Goal: Task Accomplishment & Management: Use online tool/utility

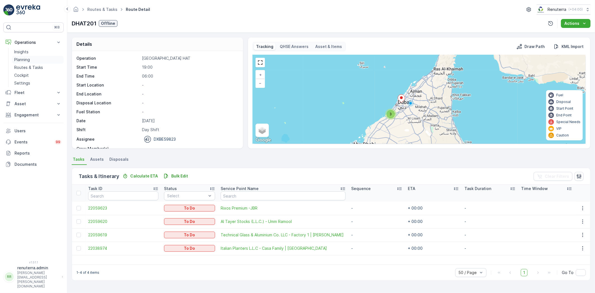
click at [18, 57] on p "Planning" at bounding box center [22, 60] width 16 height 6
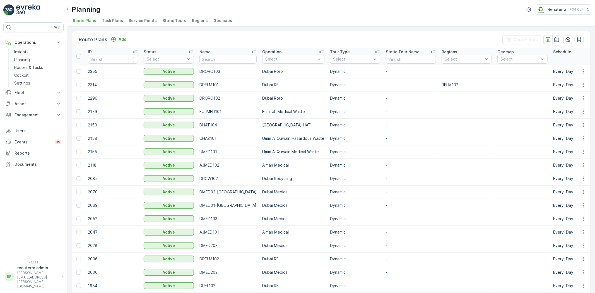
click at [130, 17] on div "Planning Renuterra ( +04:00 ) Route Plans Task Plans Service Points Static Tour…" at bounding box center [330, 13] width 527 height 26
drag, startPoint x: 131, startPoint y: 20, endPoint x: 137, endPoint y: 24, distance: 6.9
click at [132, 20] on span "Service Points" at bounding box center [143, 21] width 28 height 6
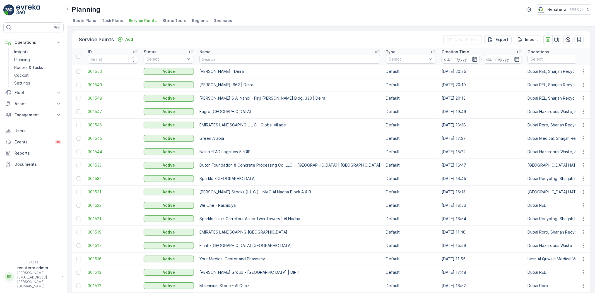
click at [219, 59] on input "text" at bounding box center [289, 59] width 181 height 9
type input "sal"
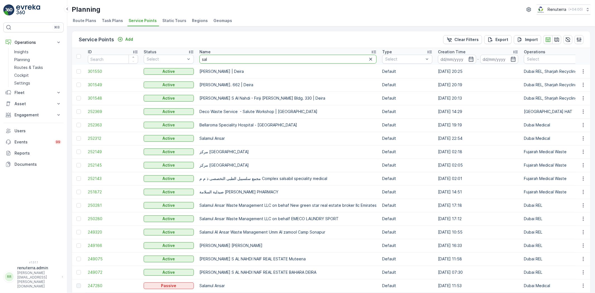
click at [224, 60] on input "sal" at bounding box center [287, 59] width 177 height 9
type input "salam"
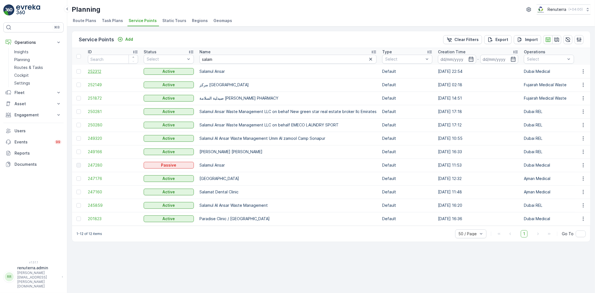
click at [94, 73] on span "252312" at bounding box center [113, 72] width 50 height 6
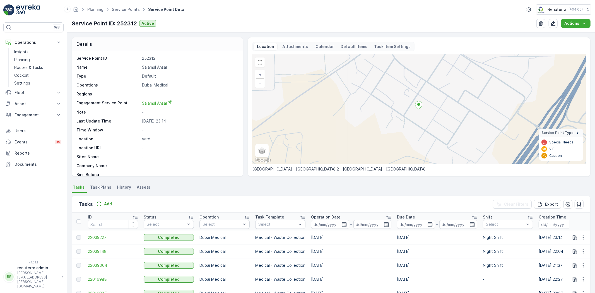
scroll to position [93, 0]
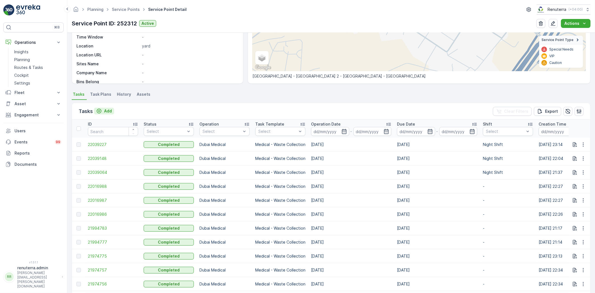
click at [108, 113] on p "Add" at bounding box center [108, 111] width 8 height 6
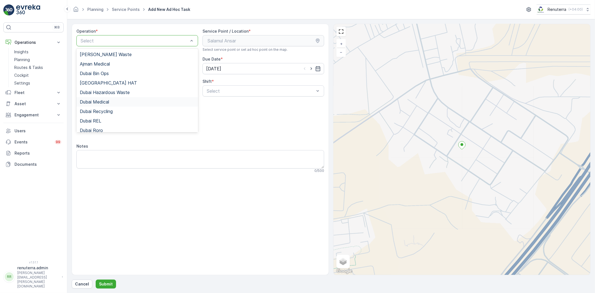
click at [117, 103] on div "Dubai Medical" at bounding box center [137, 101] width 115 height 5
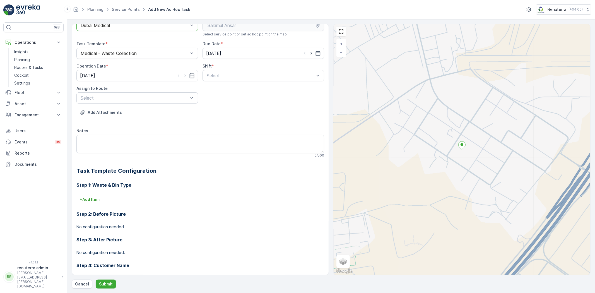
scroll to position [31, 0]
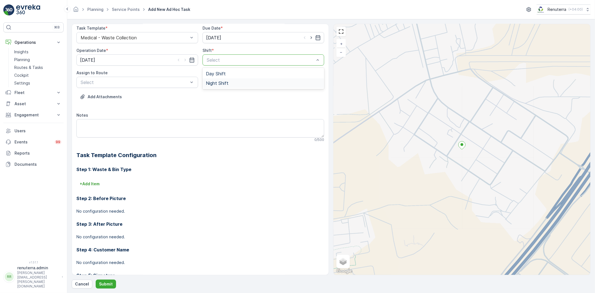
click at [239, 83] on div "Night Shift" at bounding box center [263, 83] width 115 height 5
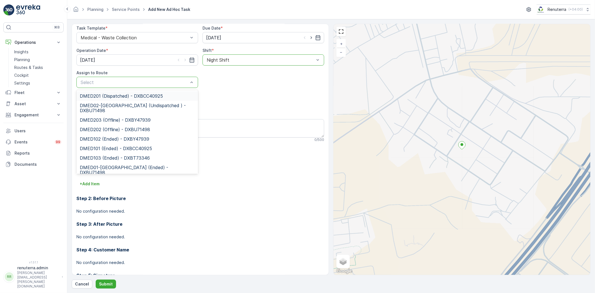
drag, startPoint x: 158, startPoint y: 84, endPoint x: 145, endPoint y: 90, distance: 13.7
type input "02"
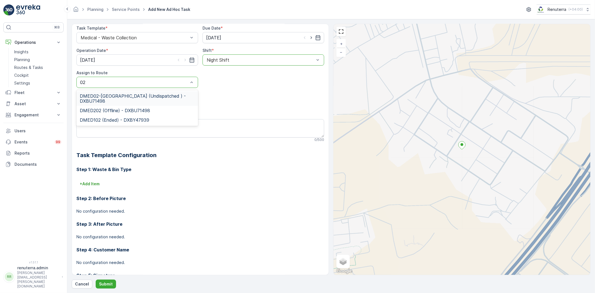
click at [134, 96] on span "DMED02-[GEOGRAPHIC_DATA] (Undispatched ) - DXBU71498" at bounding box center [137, 98] width 115 height 10
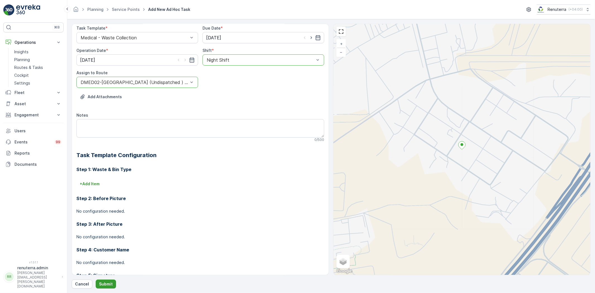
click at [109, 284] on p "Submit" at bounding box center [106, 284] width 14 height 6
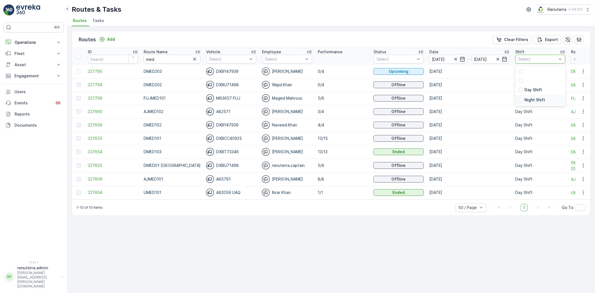
click at [524, 99] on p "Night Shift" at bounding box center [534, 100] width 21 height 6
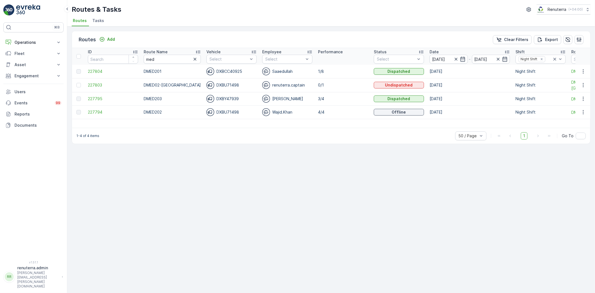
click at [193, 58] on icon "button" at bounding box center [194, 59] width 3 height 3
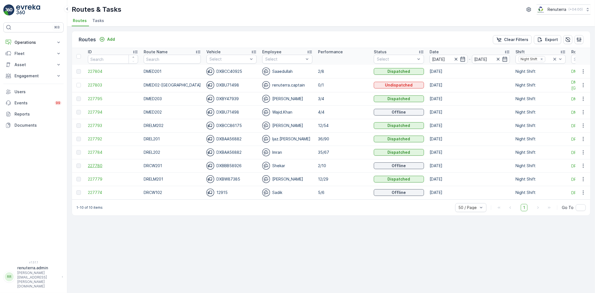
click at [98, 166] on span "227780" at bounding box center [113, 166] width 50 height 6
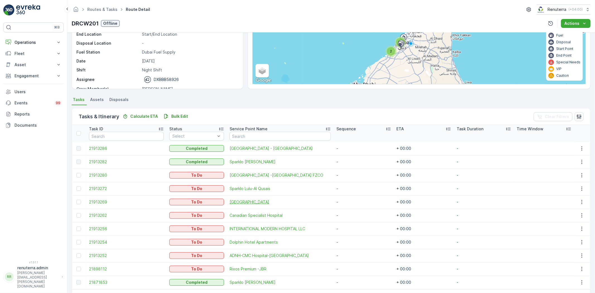
scroll to position [62, 0]
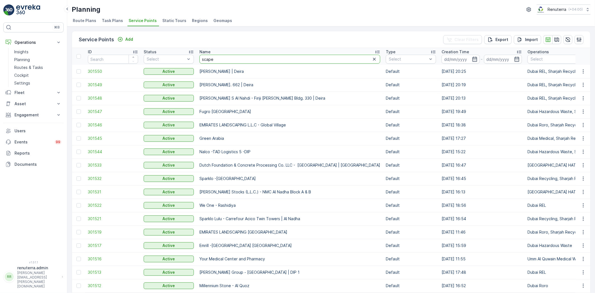
type input "scapew"
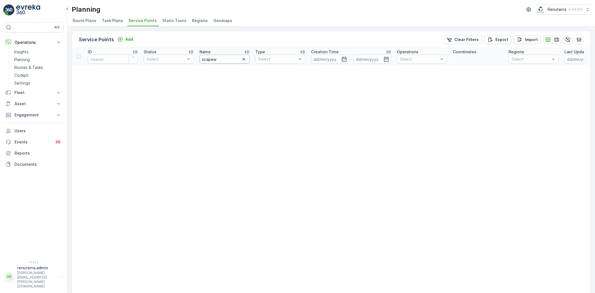
click at [224, 60] on input "scapew" at bounding box center [224, 59] width 50 height 9
type input "scape"
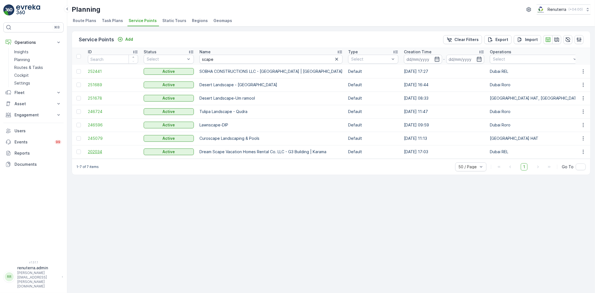
click at [93, 152] on span "202034" at bounding box center [113, 152] width 50 height 6
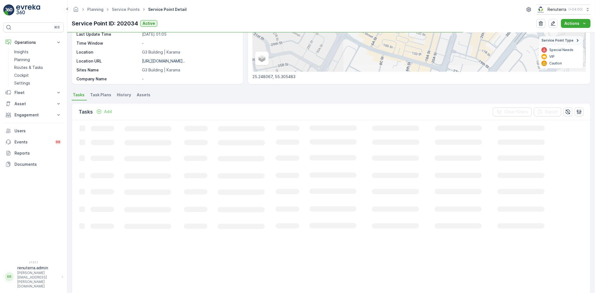
scroll to position [93, 0]
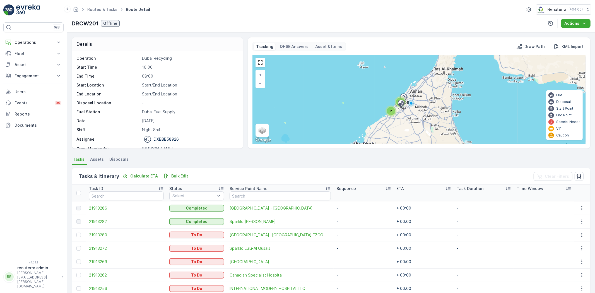
scroll to position [62, 0]
